Goal: Information Seeking & Learning: Learn about a topic

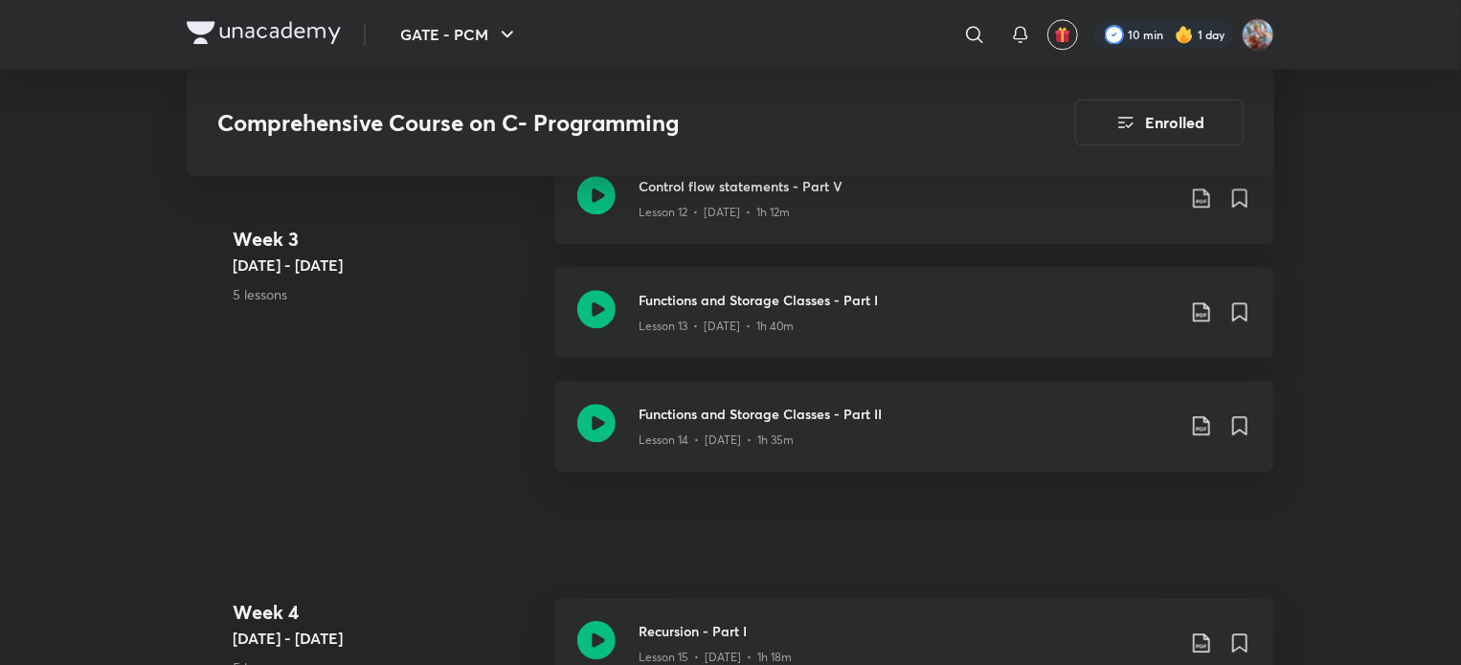
scroll to position [2596, 0]
